Goal: Find specific page/section: Find specific page/section

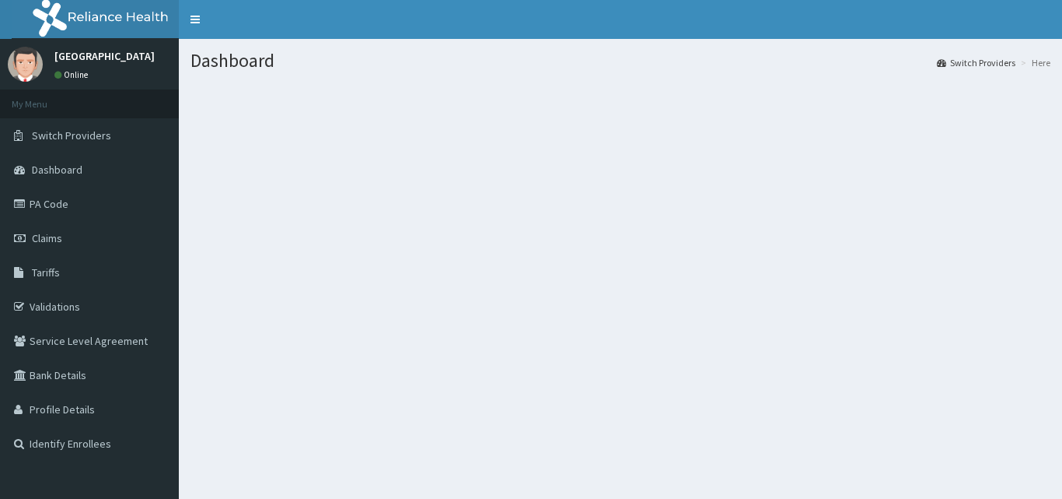
drag, startPoint x: 0, startPoint y: 0, endPoint x: 860, endPoint y: 207, distance: 884.7
click at [860, 207] on section at bounding box center [621, 168] width 884 height 194
click at [48, 278] on span "Tariffs" at bounding box center [46, 272] width 28 height 14
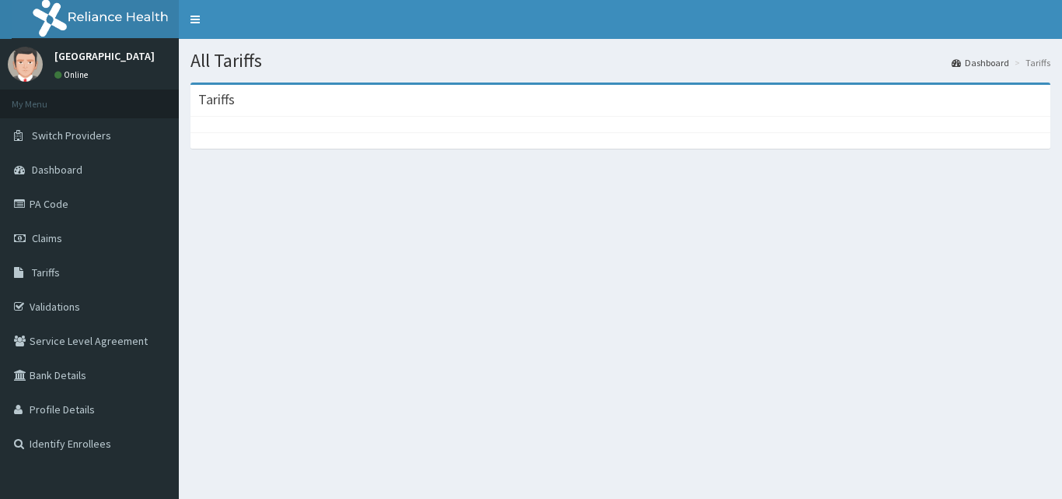
click at [949, 295] on div "All Tariffs Dashboard Tariffs [GEOGRAPHIC_DATA]" at bounding box center [621, 288] width 884 height 499
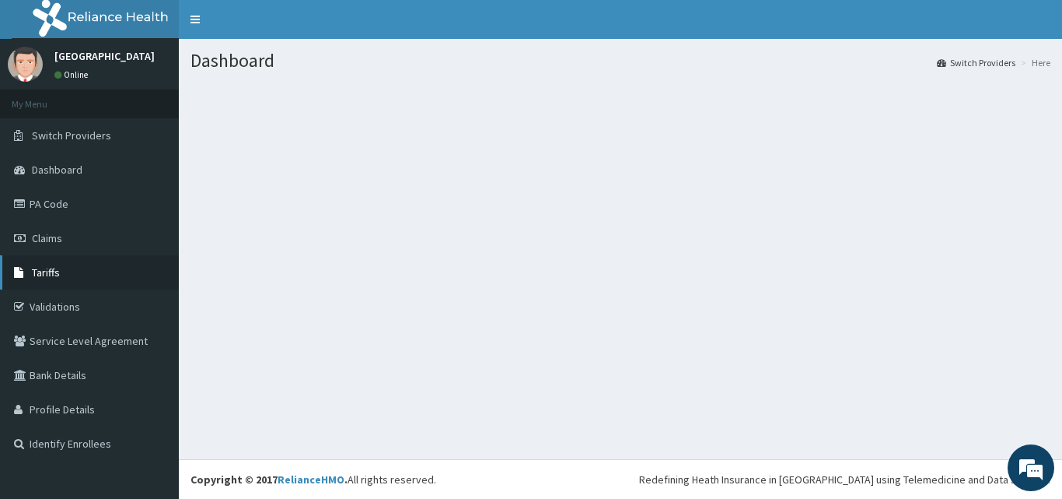
click at [34, 276] on span "Tariffs" at bounding box center [46, 272] width 28 height 14
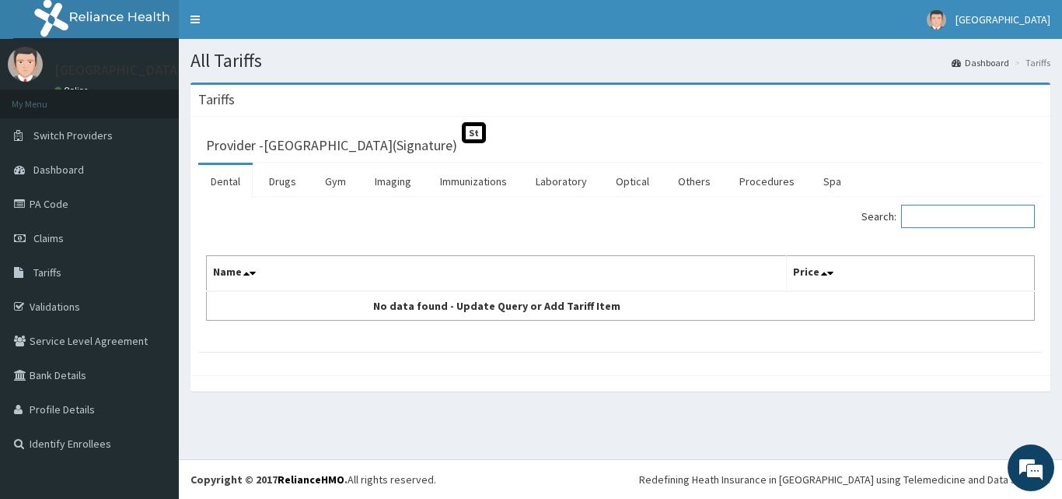
click at [933, 211] on input "Search:" at bounding box center [968, 216] width 134 height 23
click at [730, 177] on link "Procedures" at bounding box center [767, 181] width 80 height 33
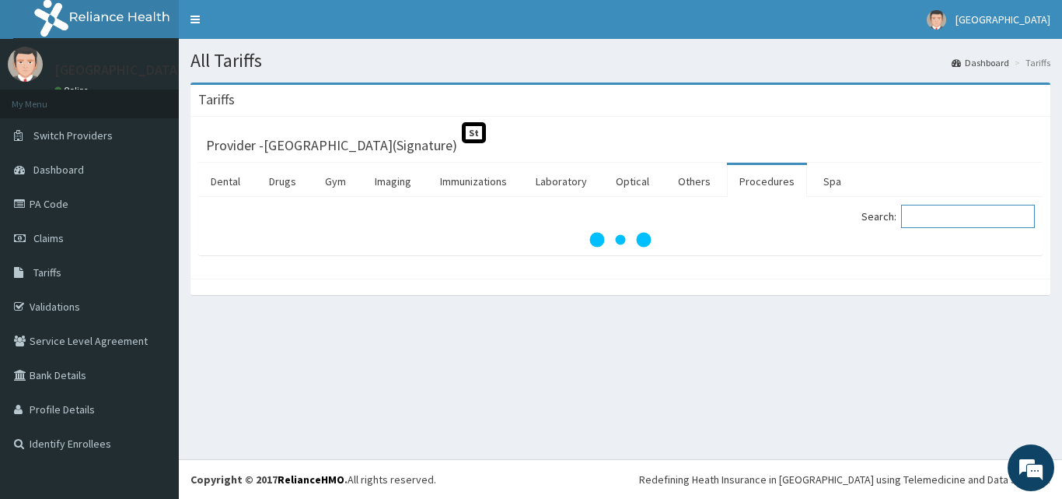
click at [928, 222] on input "Search:" at bounding box center [968, 216] width 134 height 23
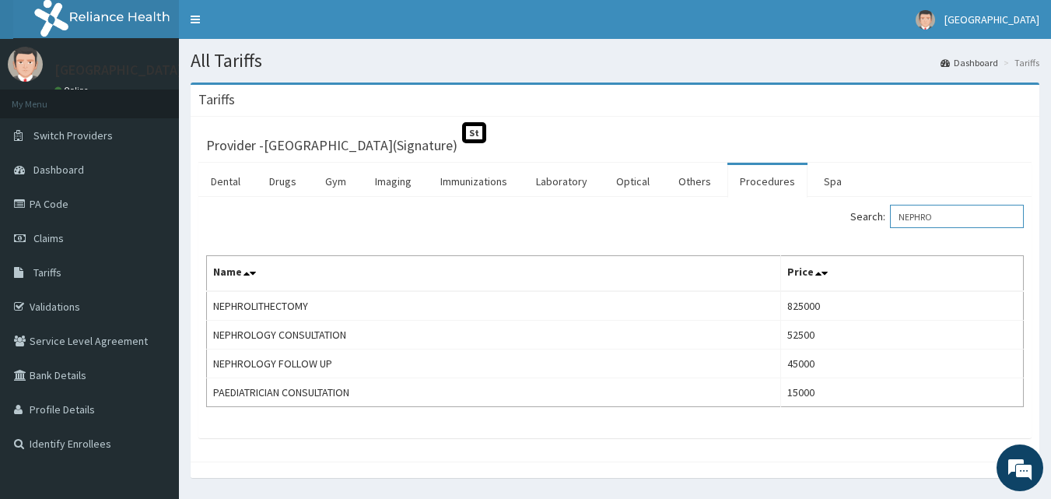
type input "NEPHRO"
click at [82, 209] on link "PA Code" at bounding box center [89, 204] width 179 height 34
